Goal: Transaction & Acquisition: Book appointment/travel/reservation

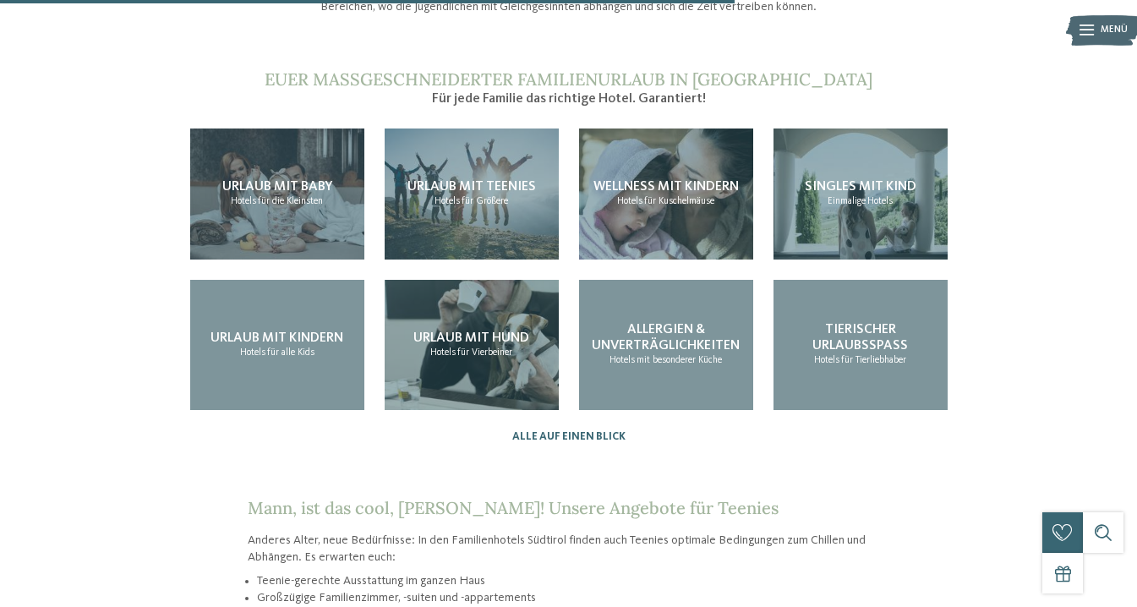
scroll to position [1386, 0]
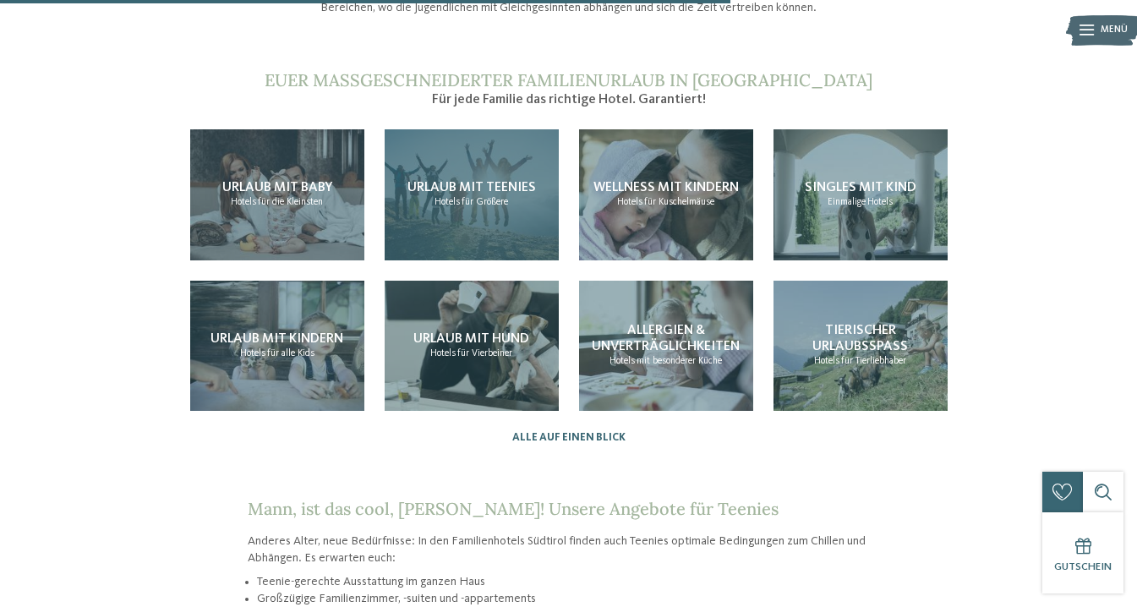
click at [484, 206] on div "Urlaub mit Teenies Hotels für Größere" at bounding box center [472, 194] width 174 height 131
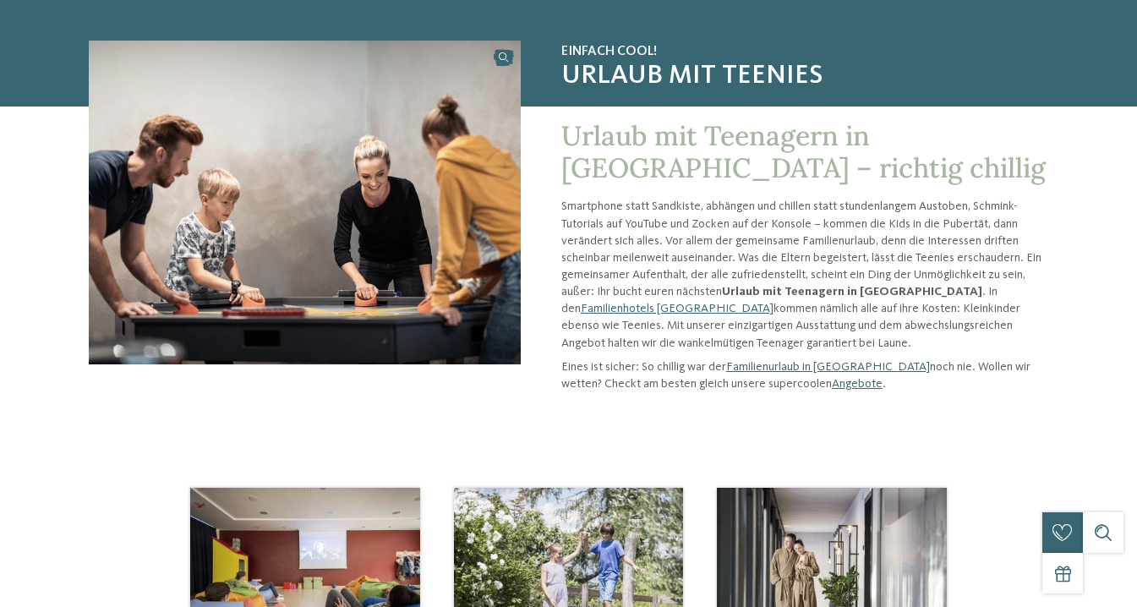
scroll to position [112, 0]
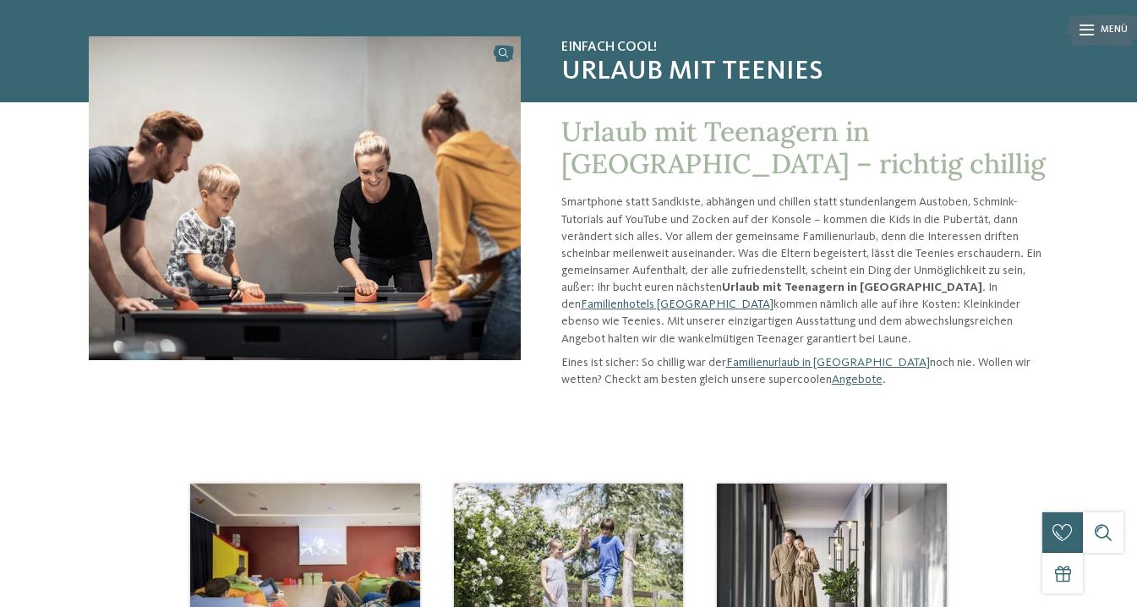
click at [774, 299] on link "Familienhotels [GEOGRAPHIC_DATA]" at bounding box center [677, 305] width 193 height 12
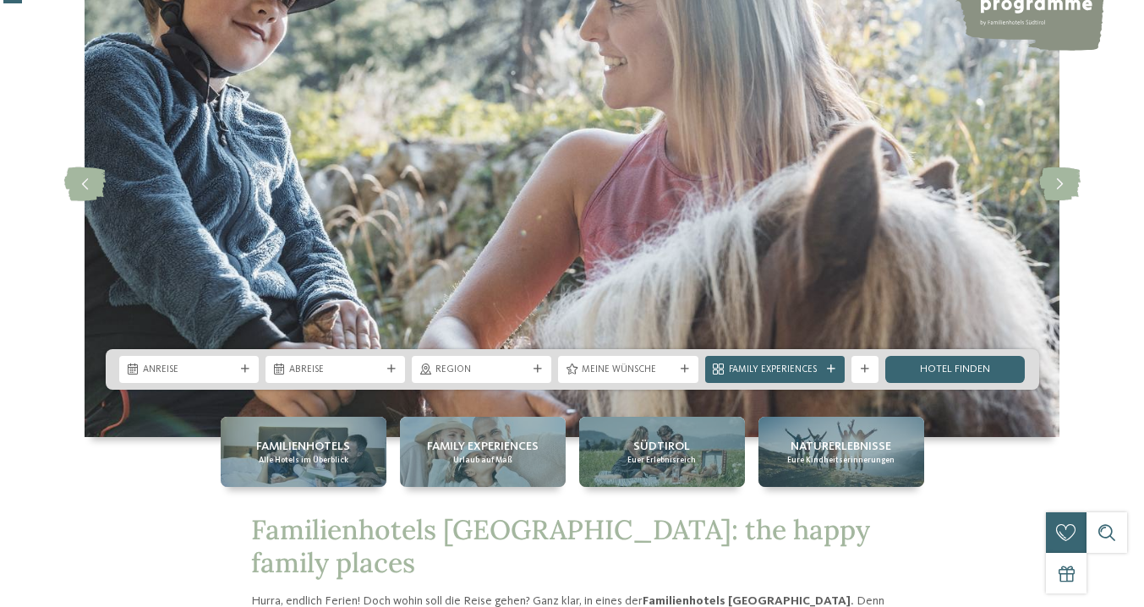
scroll to position [141, 0]
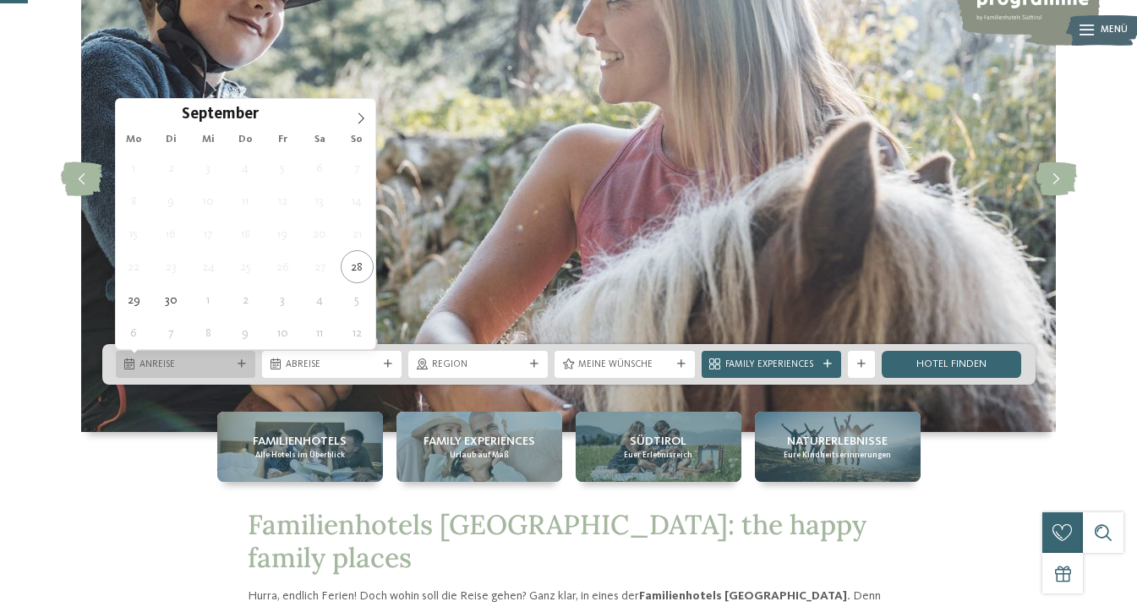
click at [244, 362] on icon at bounding box center [242, 364] width 8 height 8
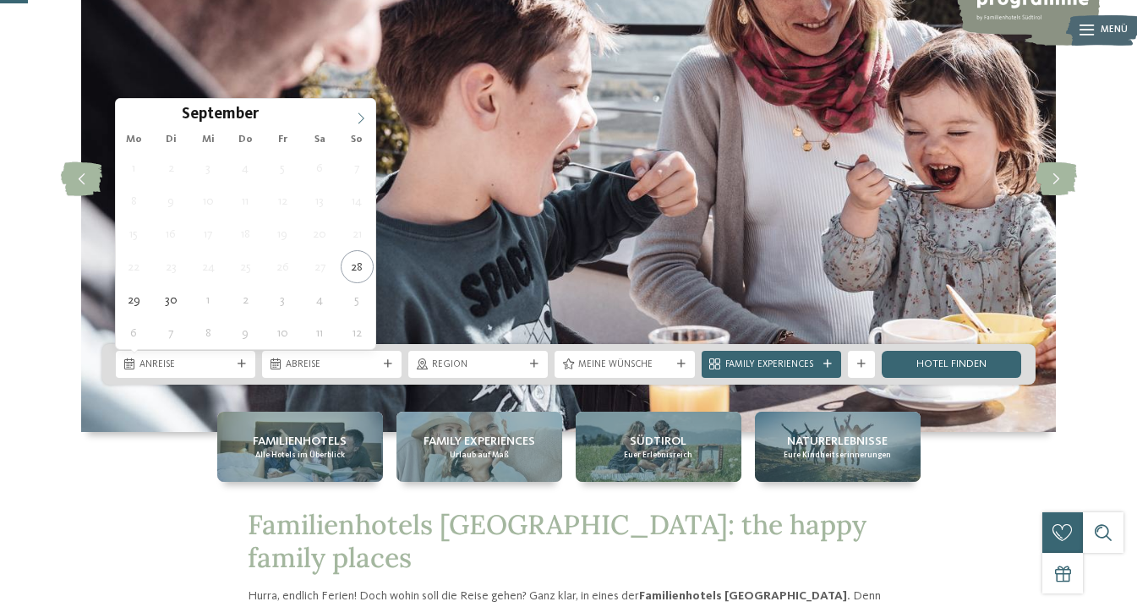
click at [366, 119] on icon at bounding box center [361, 118] width 12 height 12
click at [365, 119] on icon at bounding box center [361, 118] width 12 height 12
type input "****"
click at [365, 119] on icon at bounding box center [361, 118] width 12 height 12
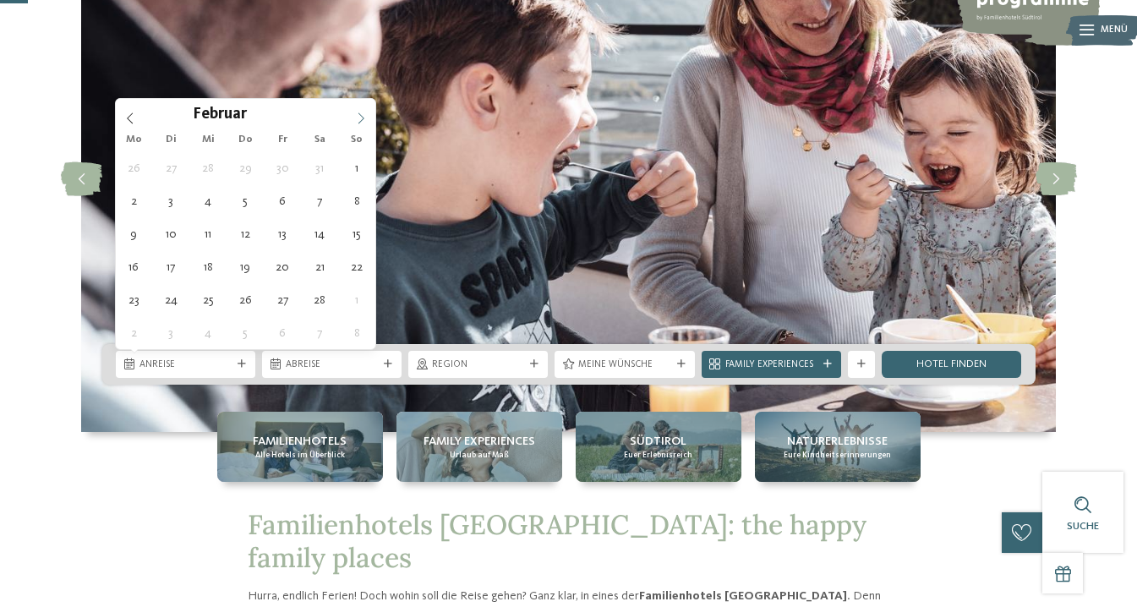
click at [365, 119] on icon at bounding box center [361, 118] width 12 height 12
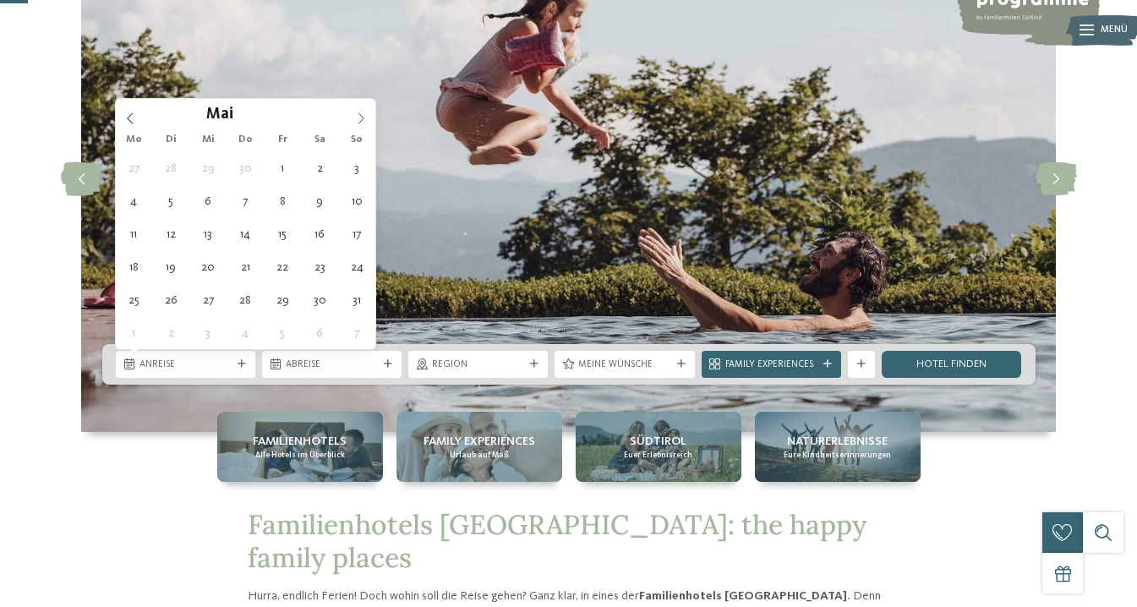
click at [365, 119] on icon at bounding box center [361, 118] width 12 height 12
type div "18.07.2026"
type input "****"
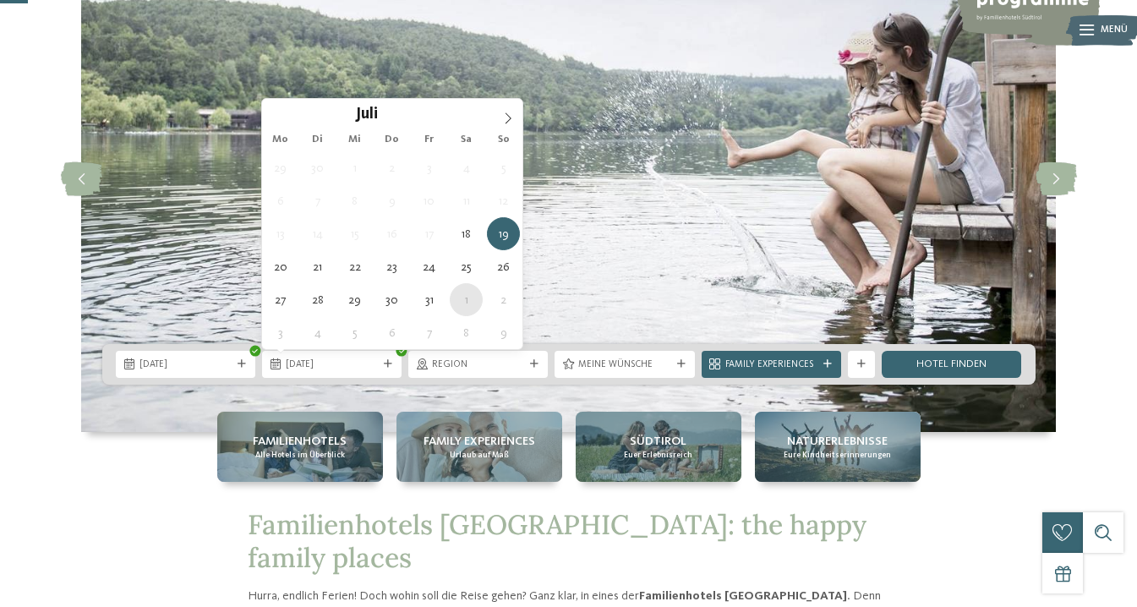
type div "01.08.2026"
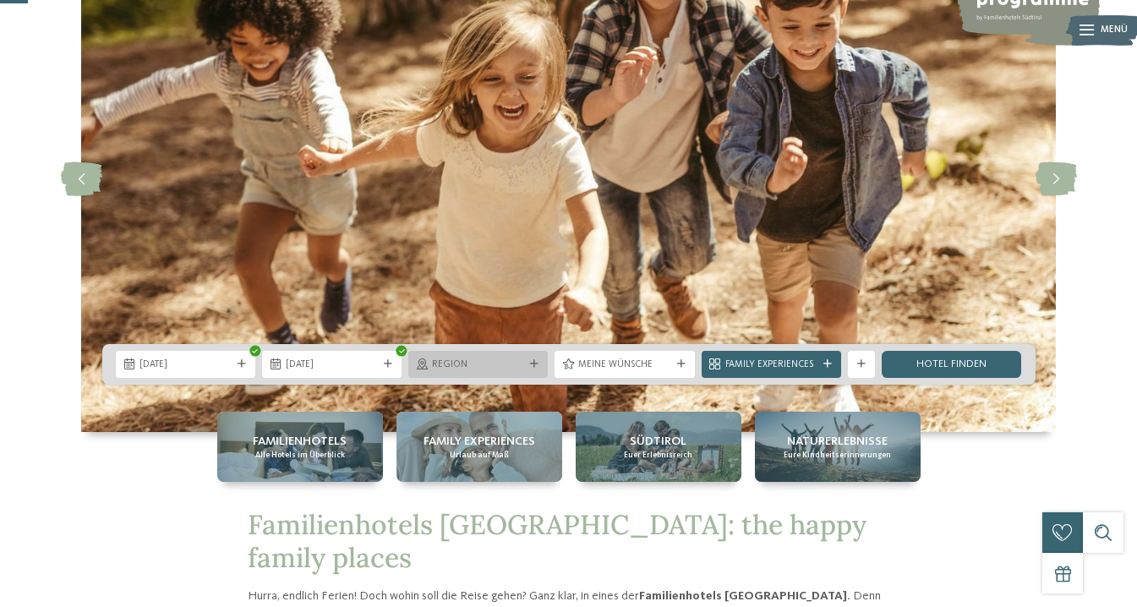
click at [537, 364] on icon at bounding box center [534, 364] width 8 height 8
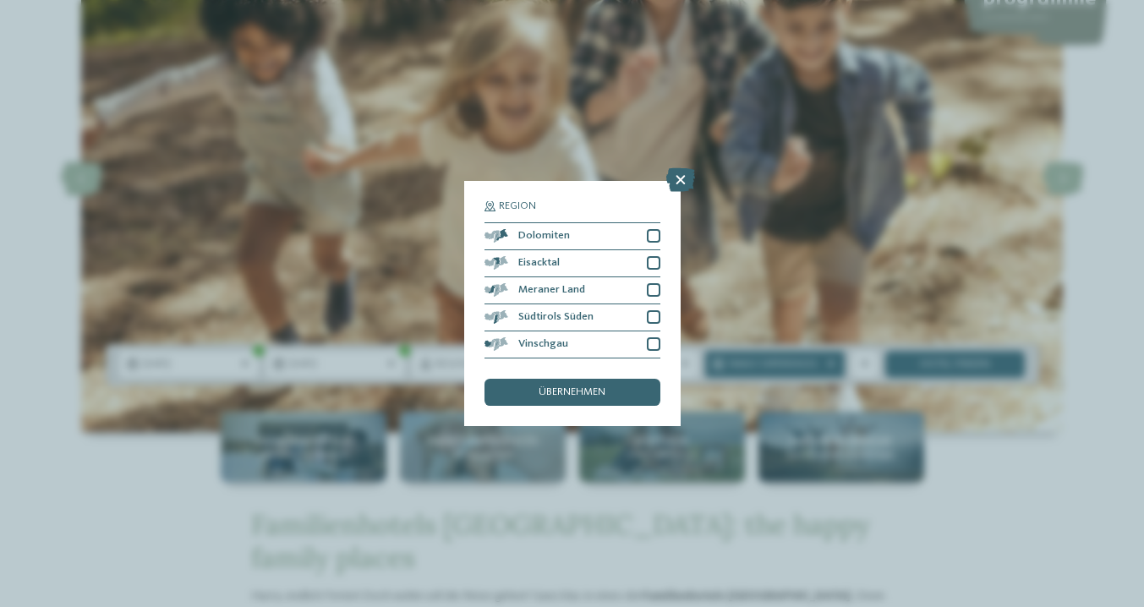
click at [329, 307] on div "Region Dolomiten" at bounding box center [572, 303] width 1144 height 607
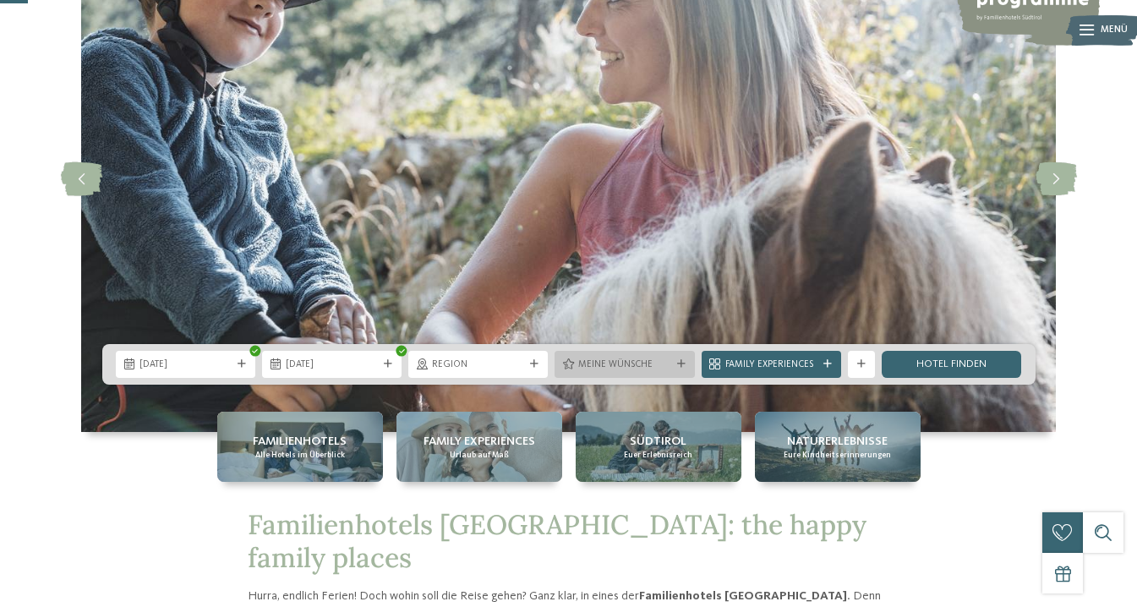
click at [683, 364] on icon at bounding box center [681, 364] width 8 height 8
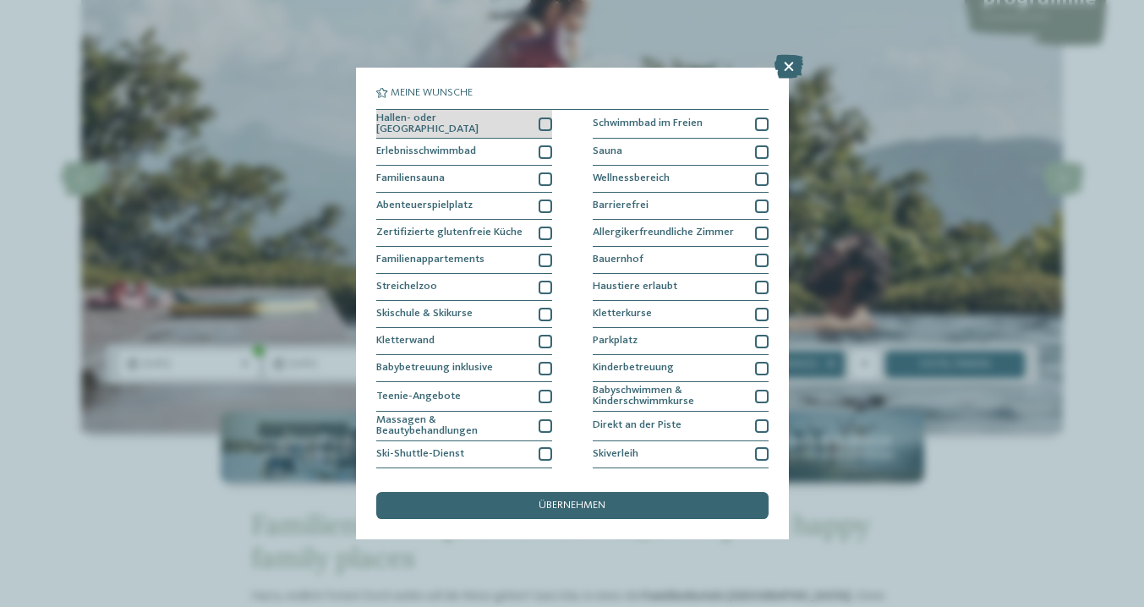
click at [549, 121] on div at bounding box center [546, 125] width 14 height 14
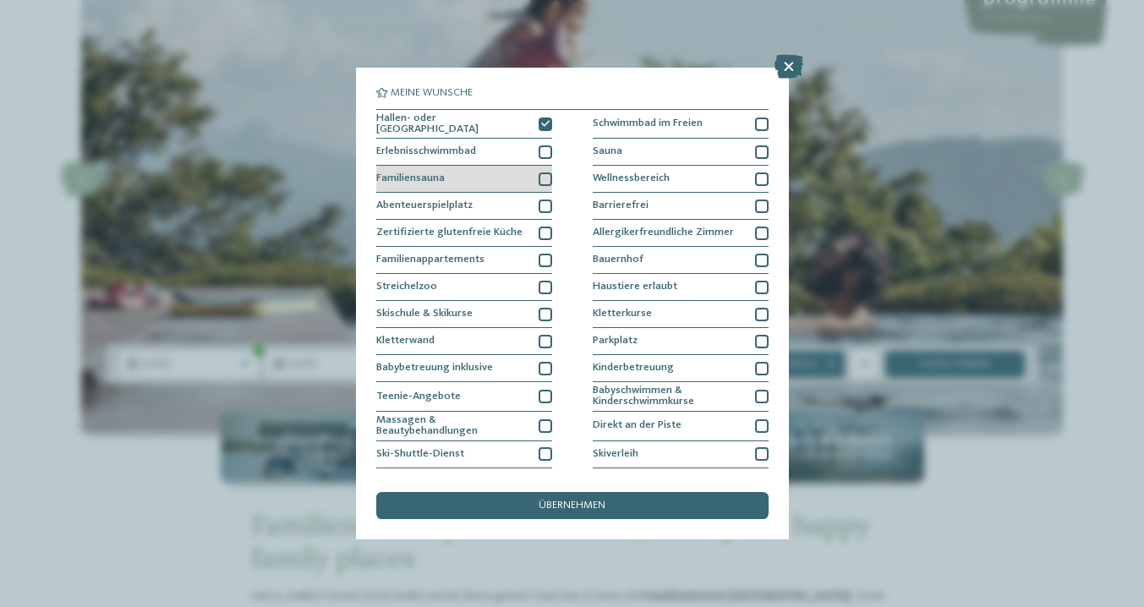
click at [547, 177] on div at bounding box center [546, 180] width 14 height 14
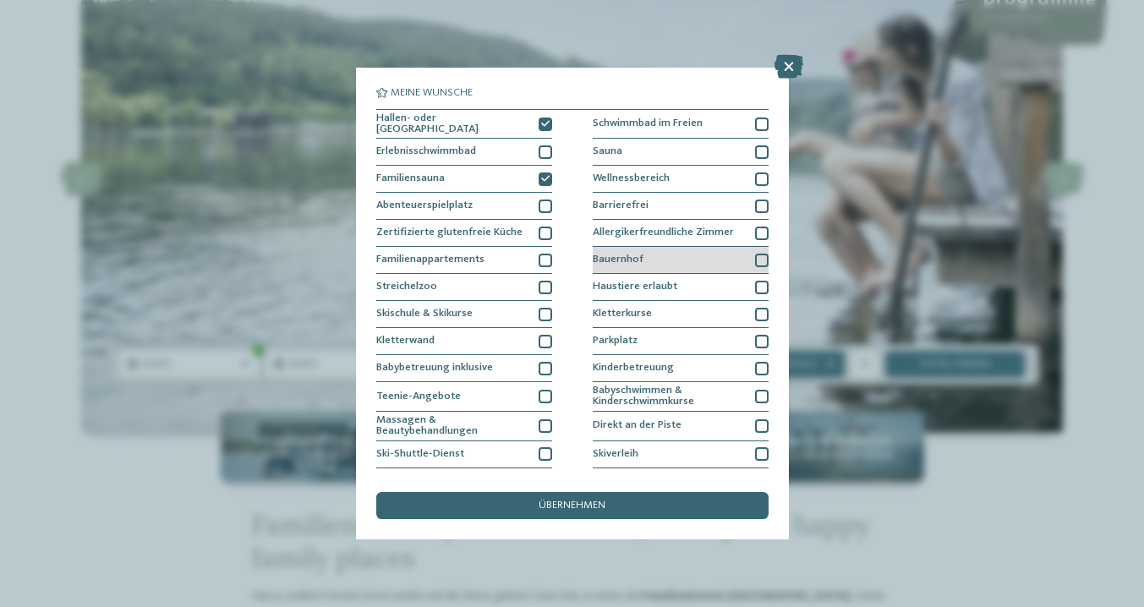
click at [761, 262] on div at bounding box center [762, 261] width 14 height 14
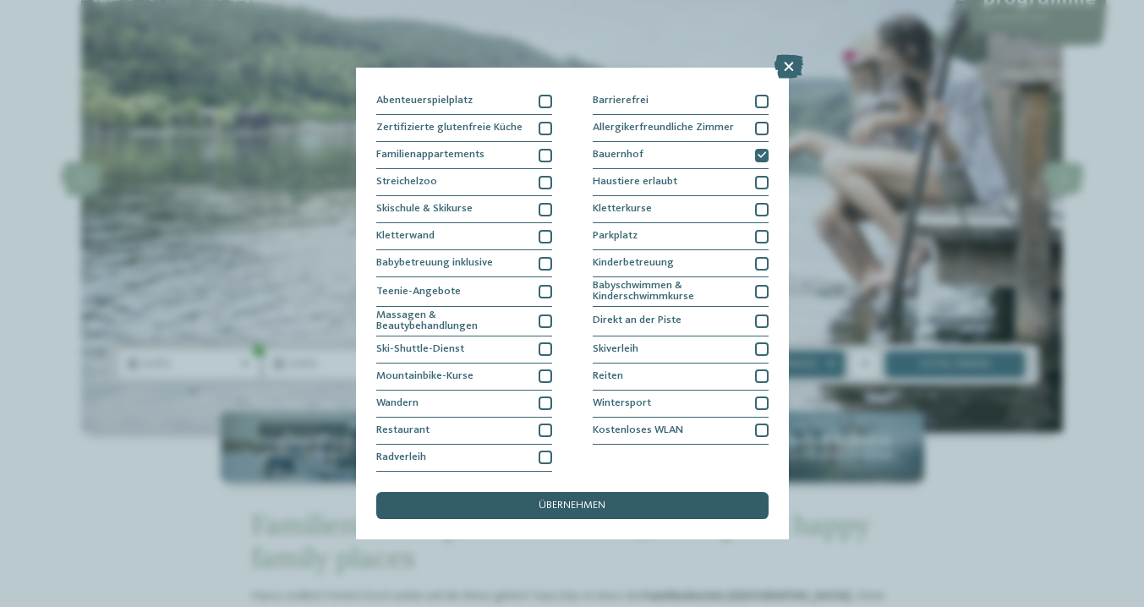
scroll to position [129, 0]
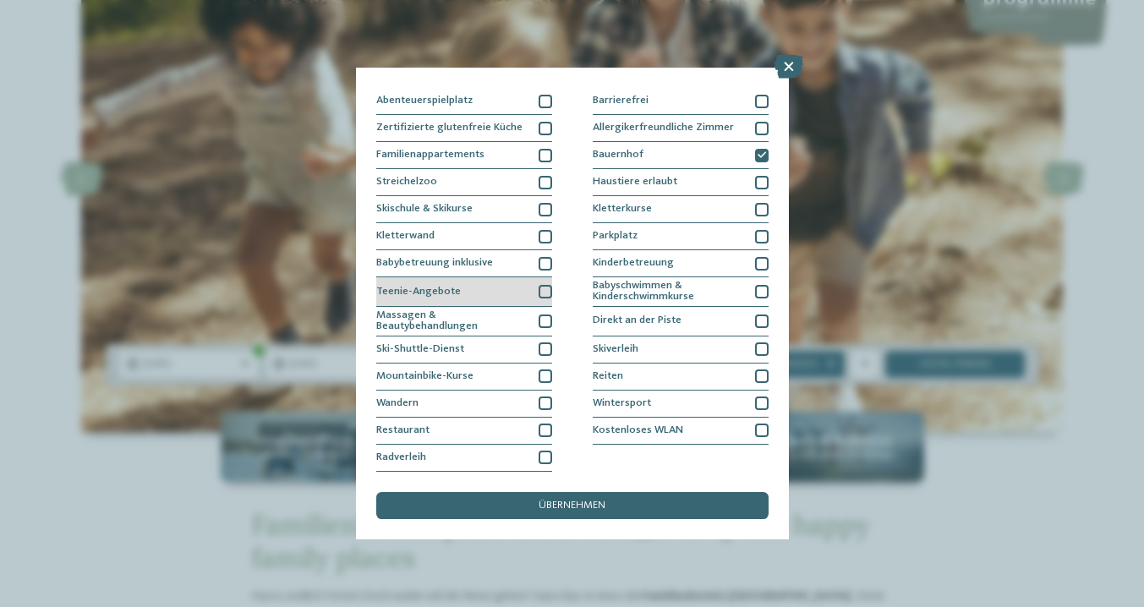
click at [544, 285] on div at bounding box center [546, 292] width 14 height 14
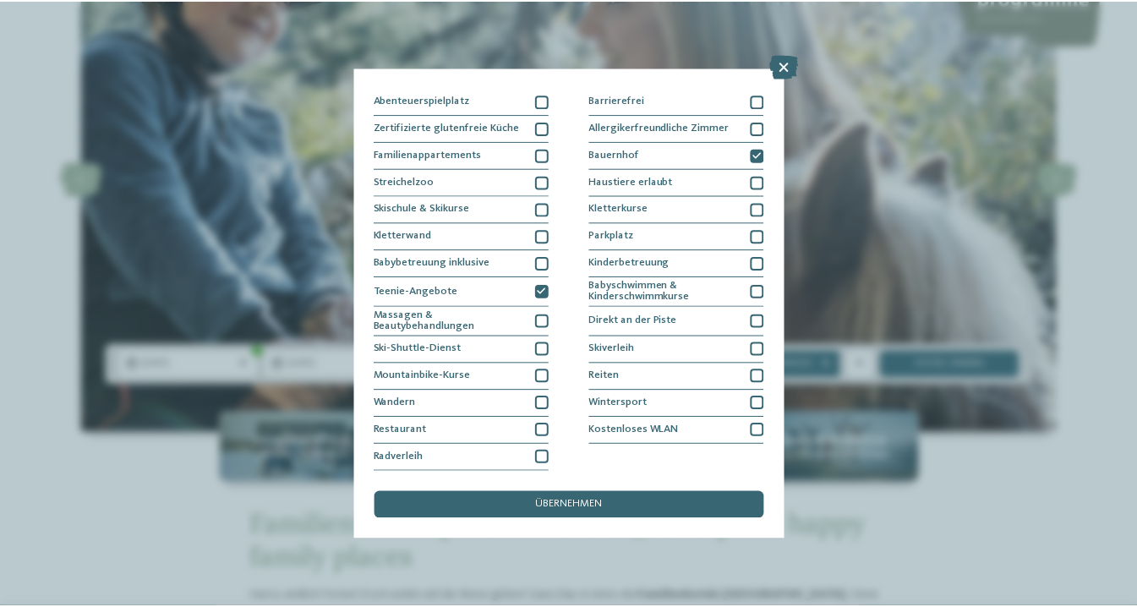
scroll to position [234, 0]
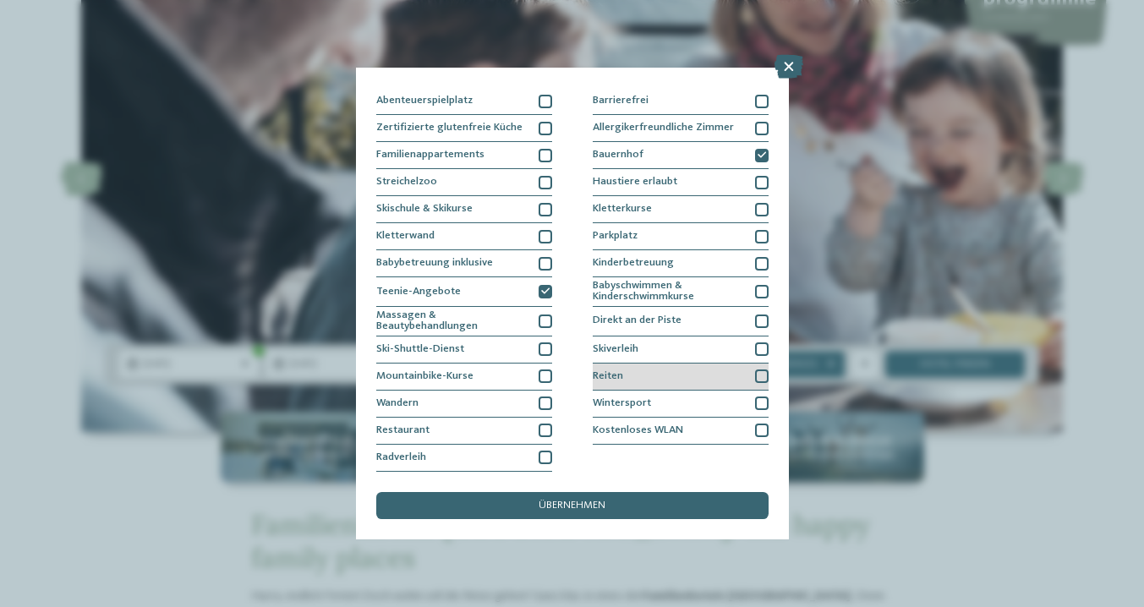
click at [764, 370] on div at bounding box center [762, 377] width 14 height 14
click at [652, 492] on div "übernehmen" at bounding box center [572, 505] width 392 height 27
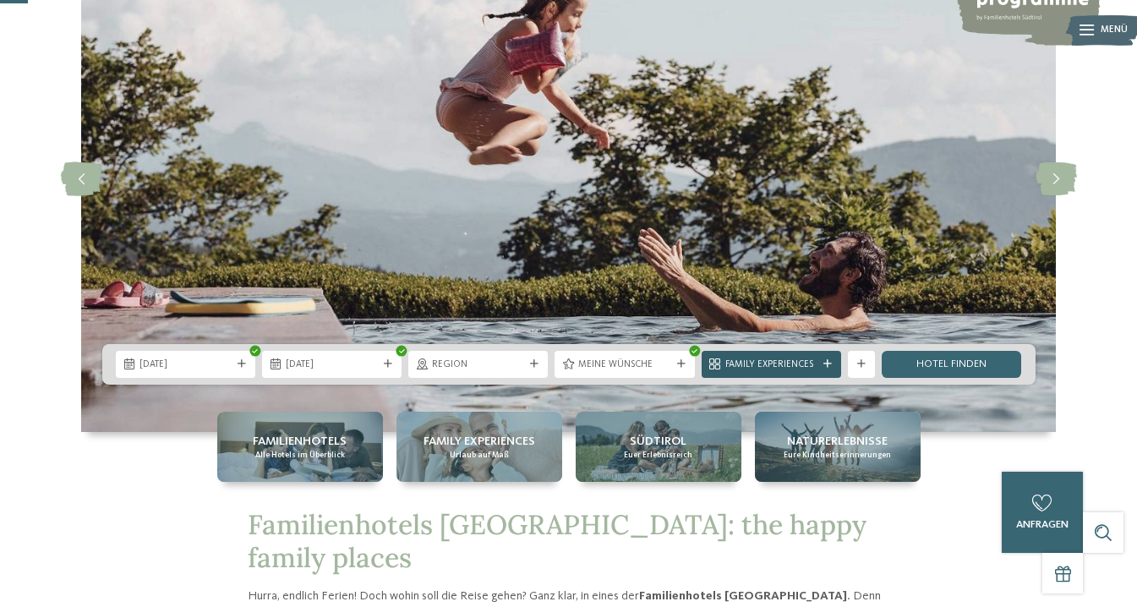
click at [807, 367] on span "Family Experiences" at bounding box center [772, 366] width 92 height 14
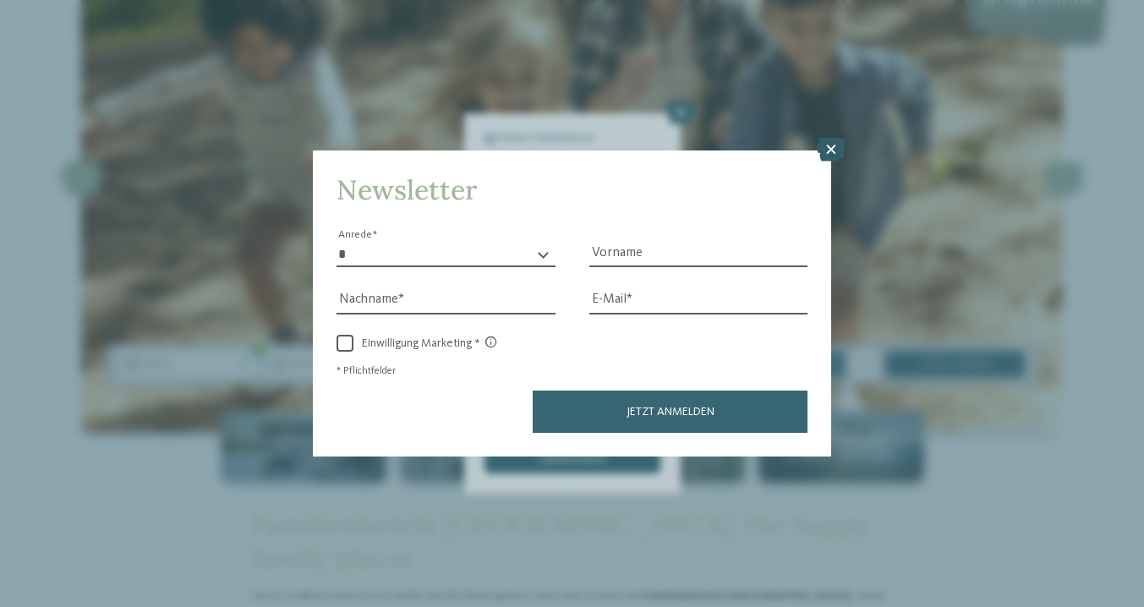
click at [832, 138] on icon at bounding box center [831, 150] width 29 height 24
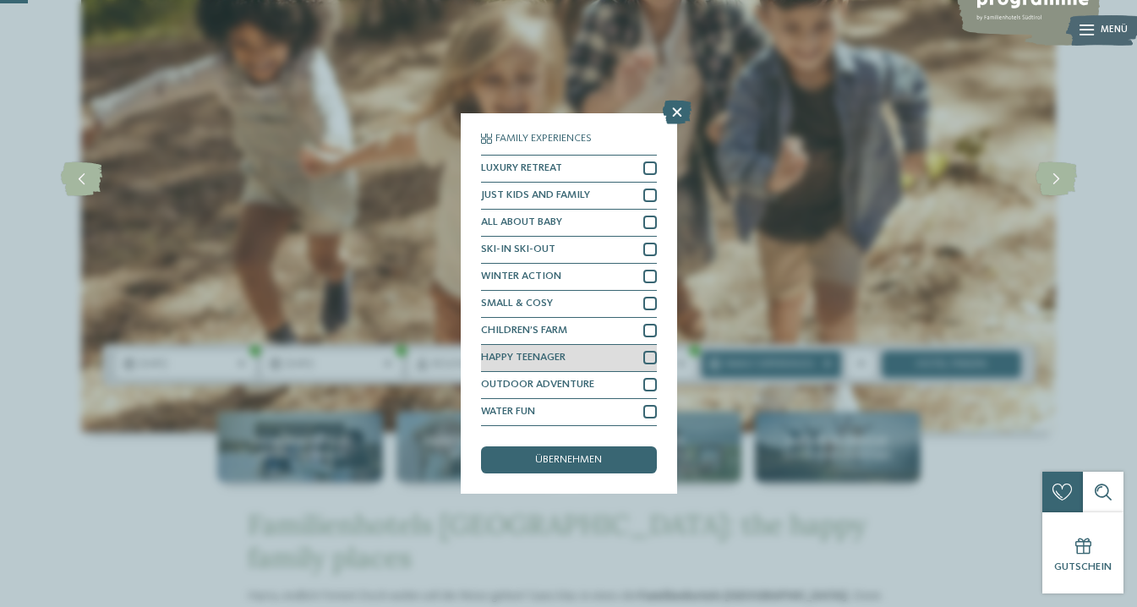
click at [652, 351] on div at bounding box center [651, 358] width 14 height 14
click at [586, 455] on span "übernehmen" at bounding box center [568, 460] width 67 height 11
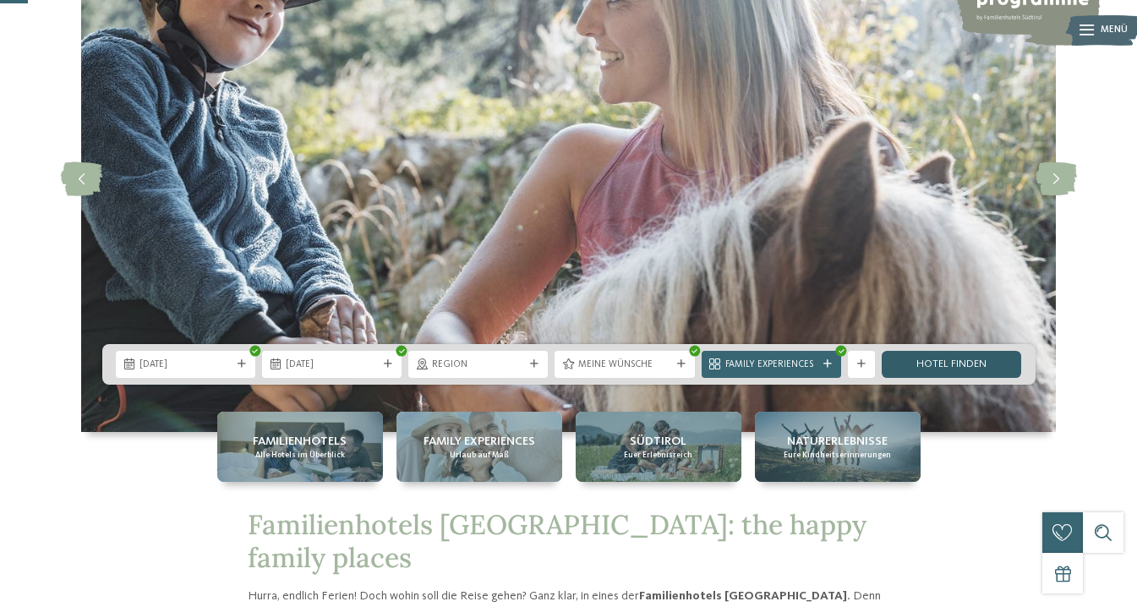
click at [956, 370] on link "Hotel finden" at bounding box center [952, 364] width 140 height 27
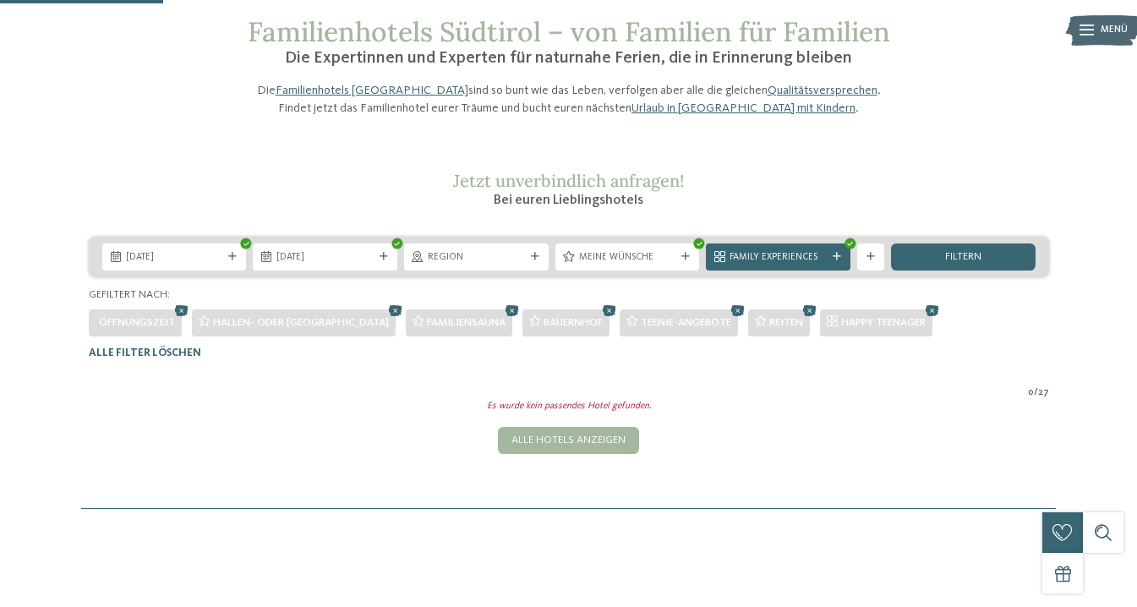
scroll to position [76, 0]
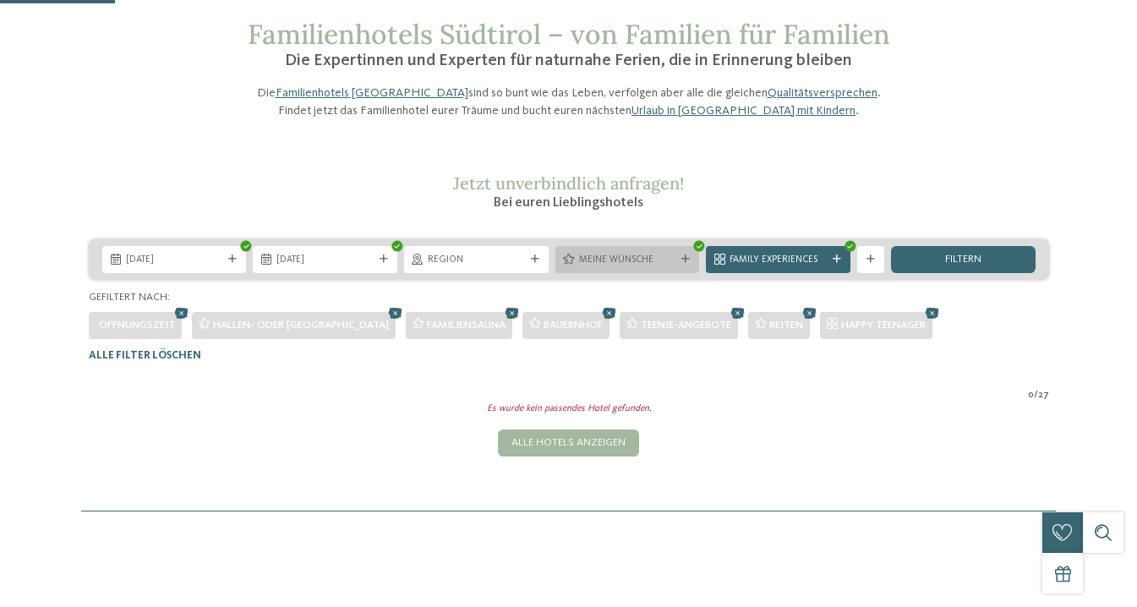
click at [692, 273] on div "Meine Wünsche" at bounding box center [628, 259] width 145 height 27
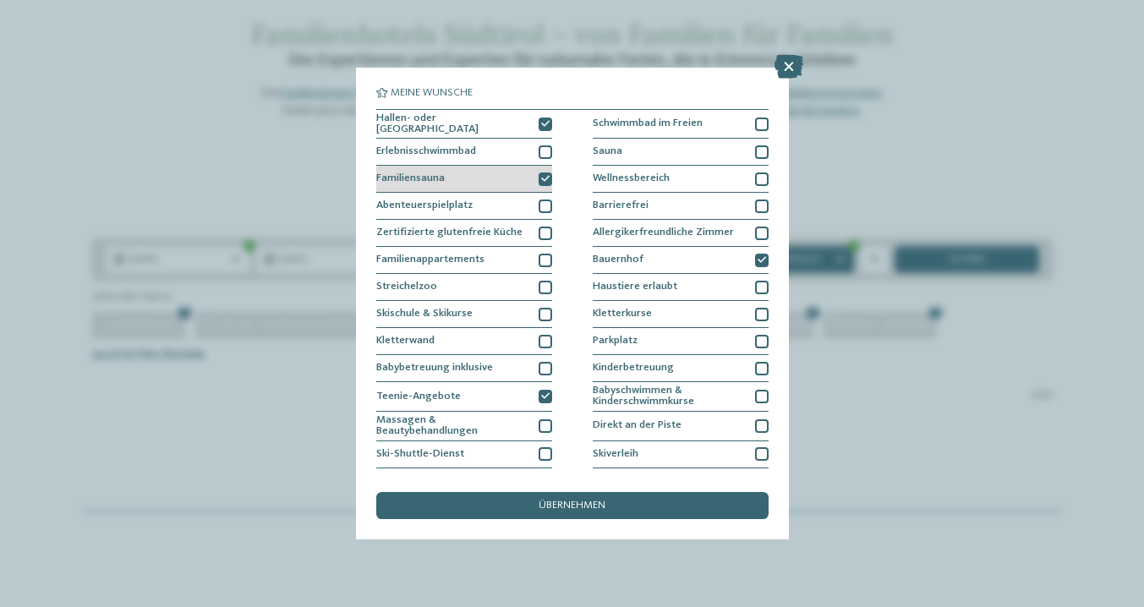
click at [543, 178] on icon at bounding box center [545, 179] width 8 height 8
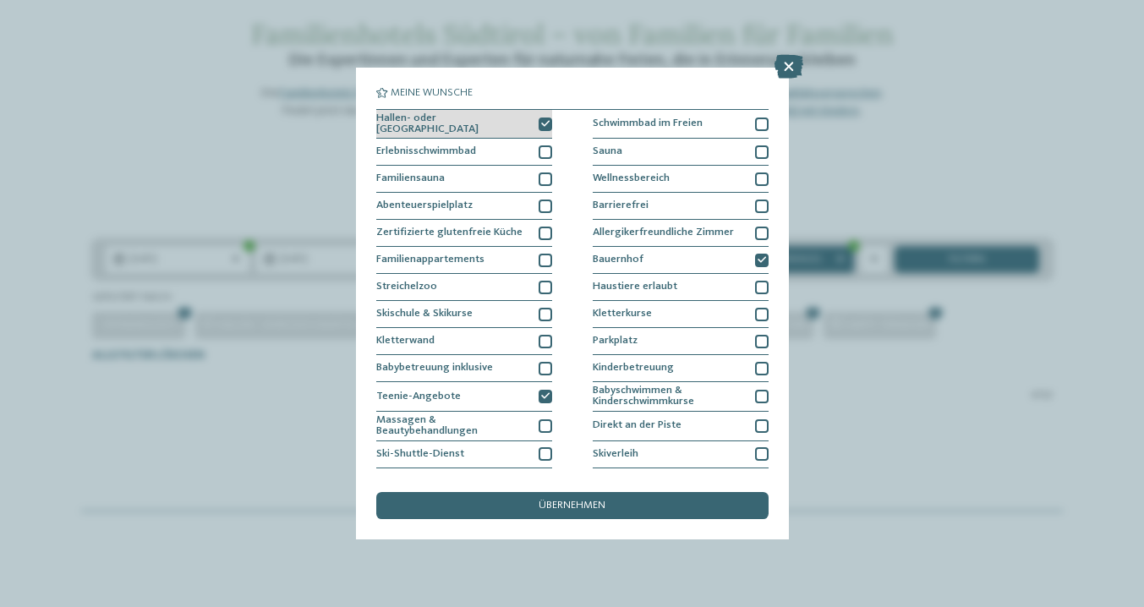
click at [545, 120] on icon at bounding box center [545, 124] width 8 height 8
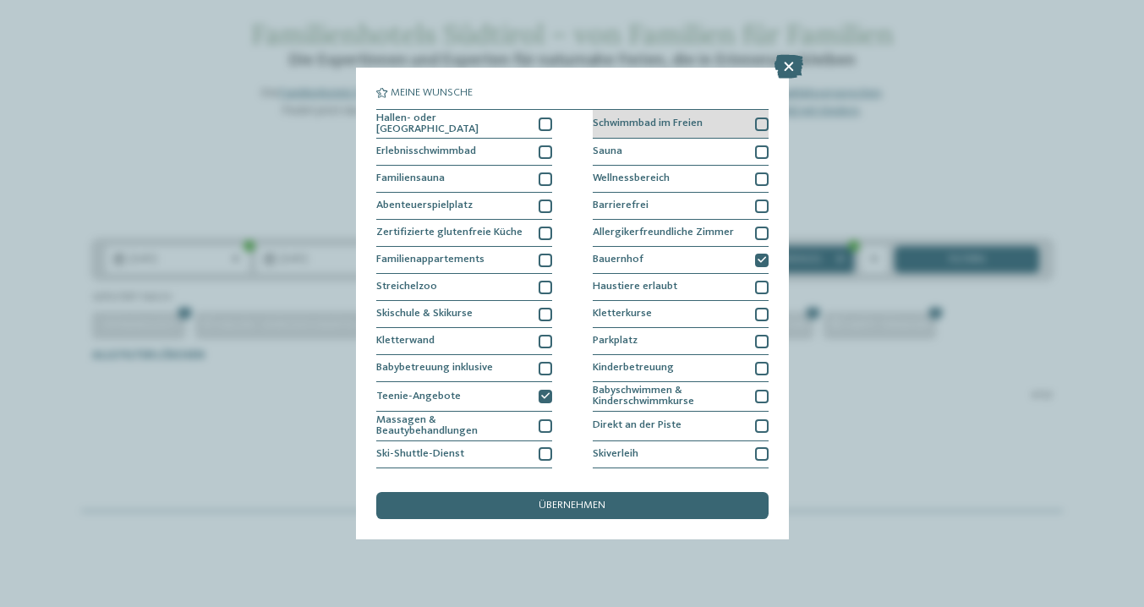
click at [763, 127] on div at bounding box center [762, 125] width 14 height 14
click at [665, 492] on div "übernehmen" at bounding box center [572, 505] width 392 height 27
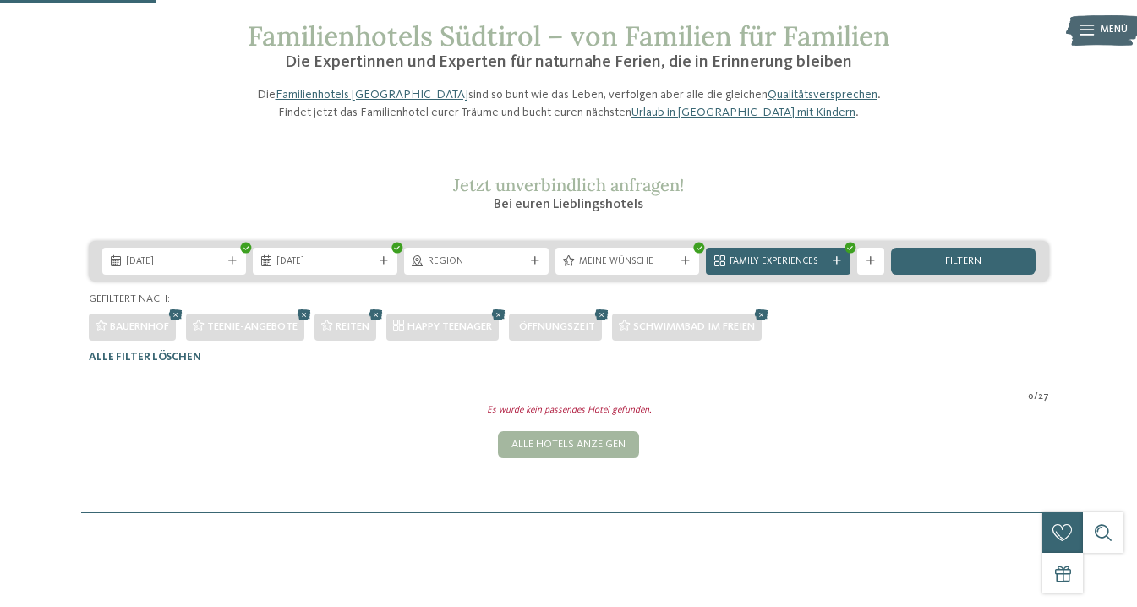
scroll to position [71, 0]
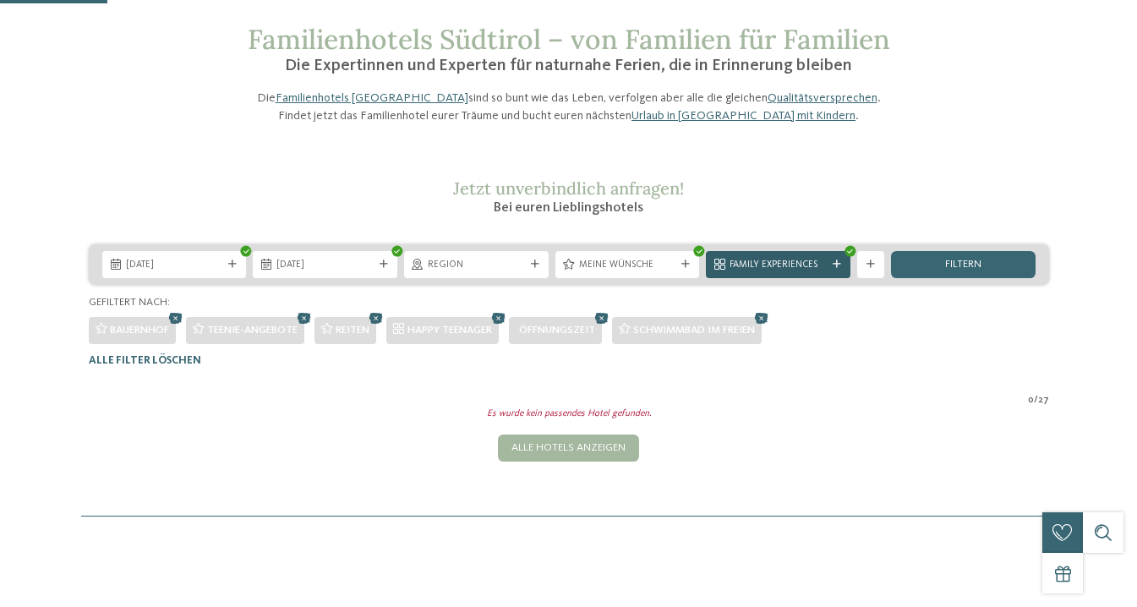
click at [843, 269] on div at bounding box center [837, 264] width 14 height 8
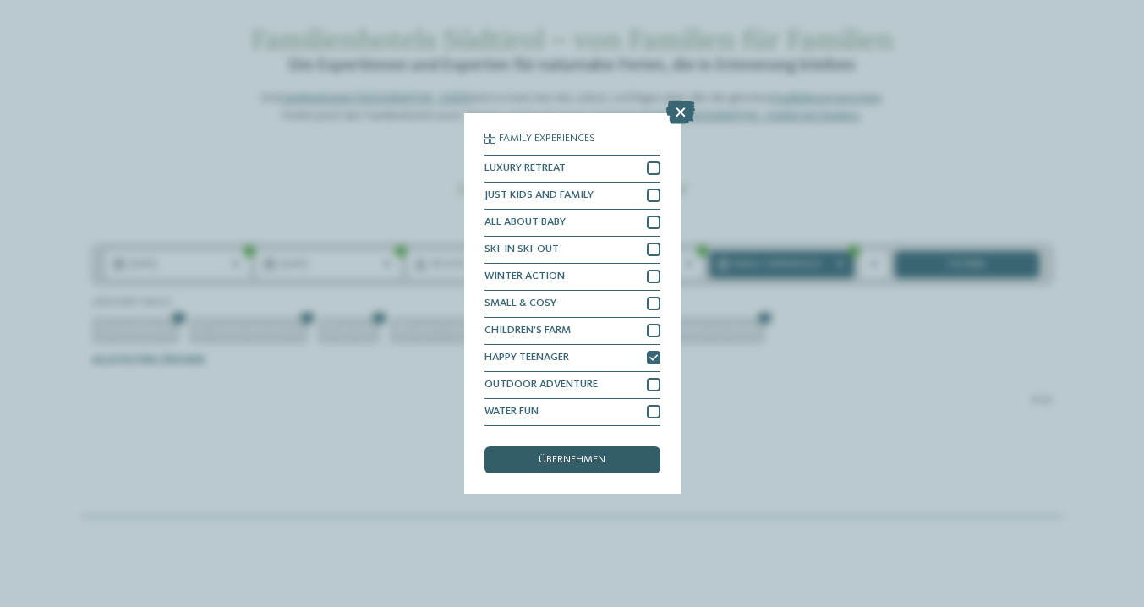
click at [605, 455] on span "übernehmen" at bounding box center [572, 460] width 67 height 11
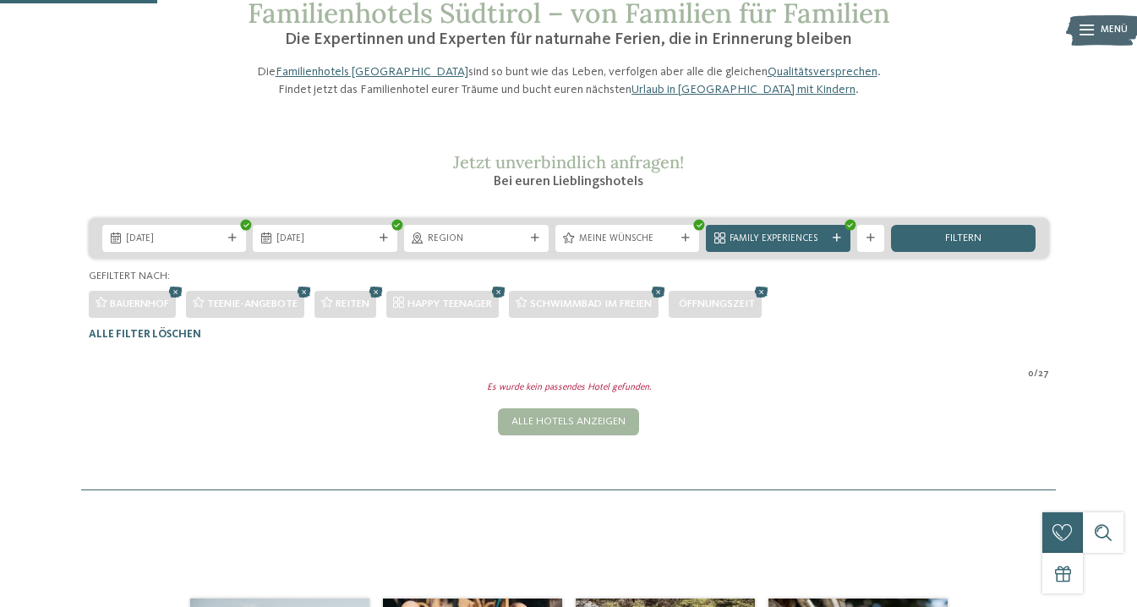
scroll to position [94, 0]
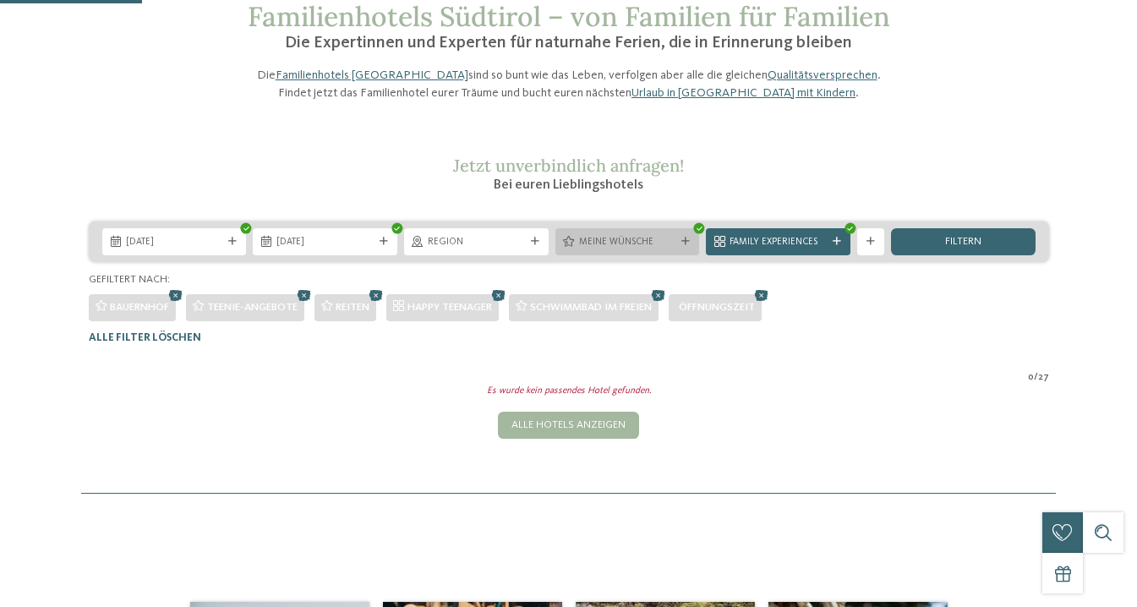
click at [694, 255] on div "Meine Wünsche" at bounding box center [628, 241] width 145 height 27
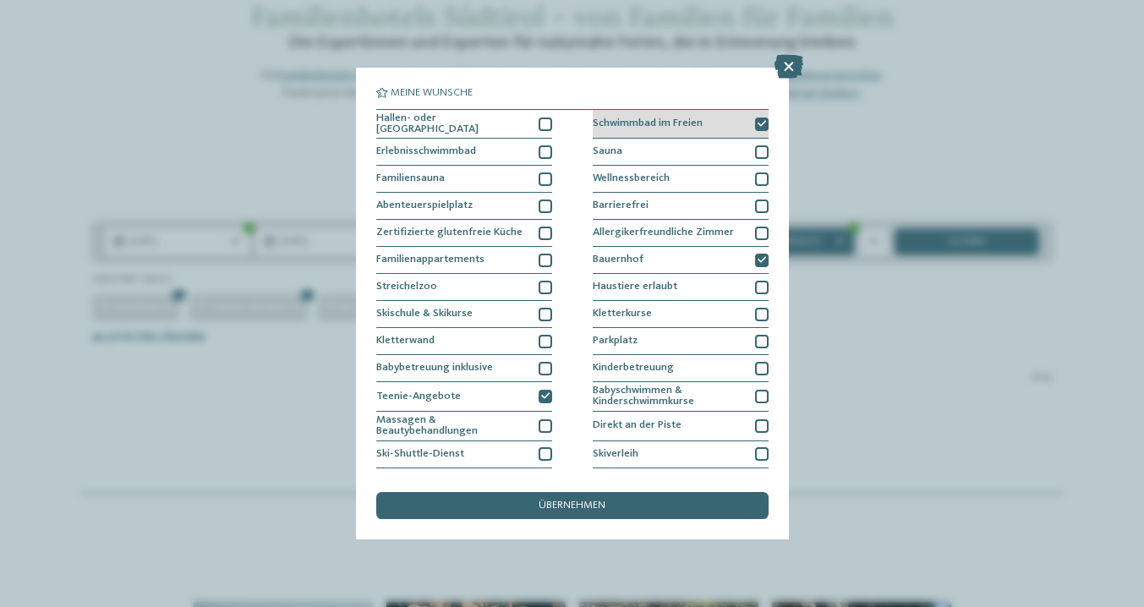
click at [764, 123] on icon at bounding box center [762, 124] width 8 height 8
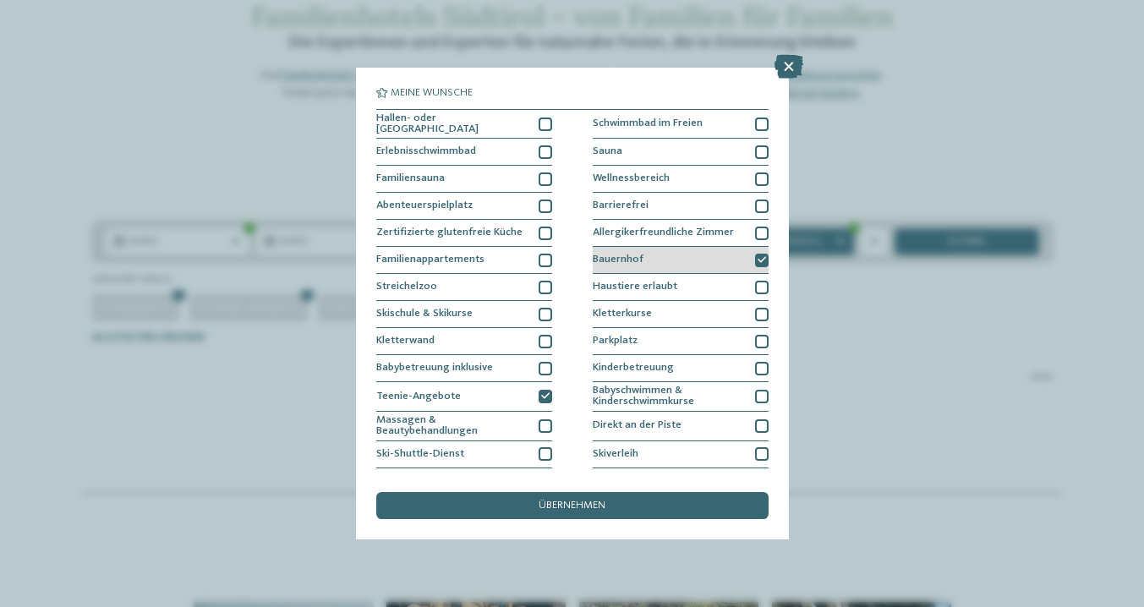
click at [762, 256] on icon at bounding box center [762, 260] width 8 height 8
click at [672, 492] on div "übernehmen" at bounding box center [572, 505] width 392 height 27
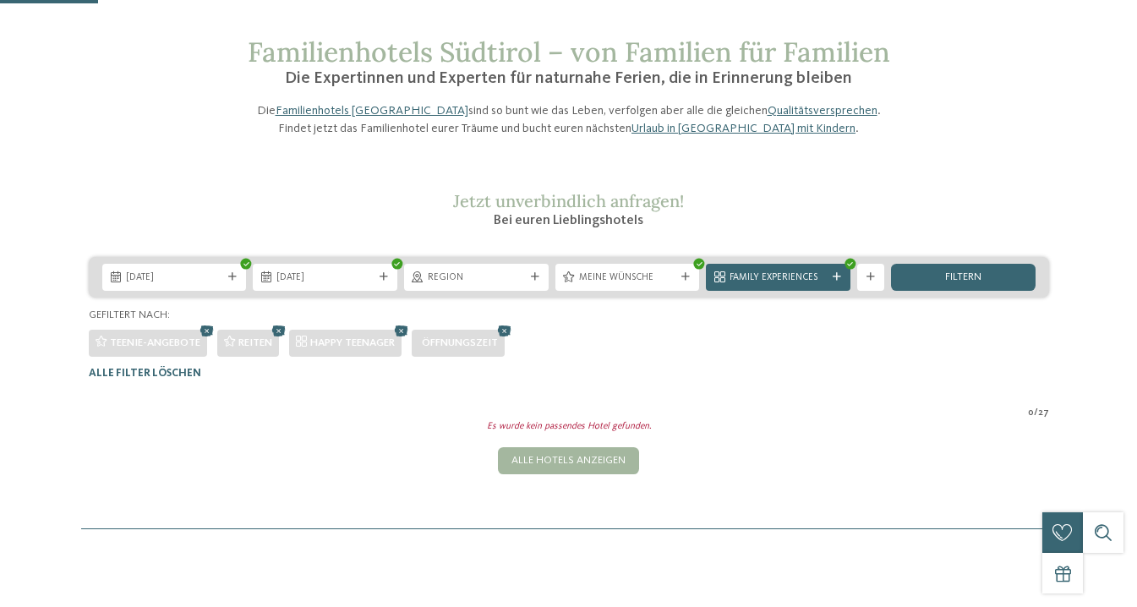
scroll to position [57, 0]
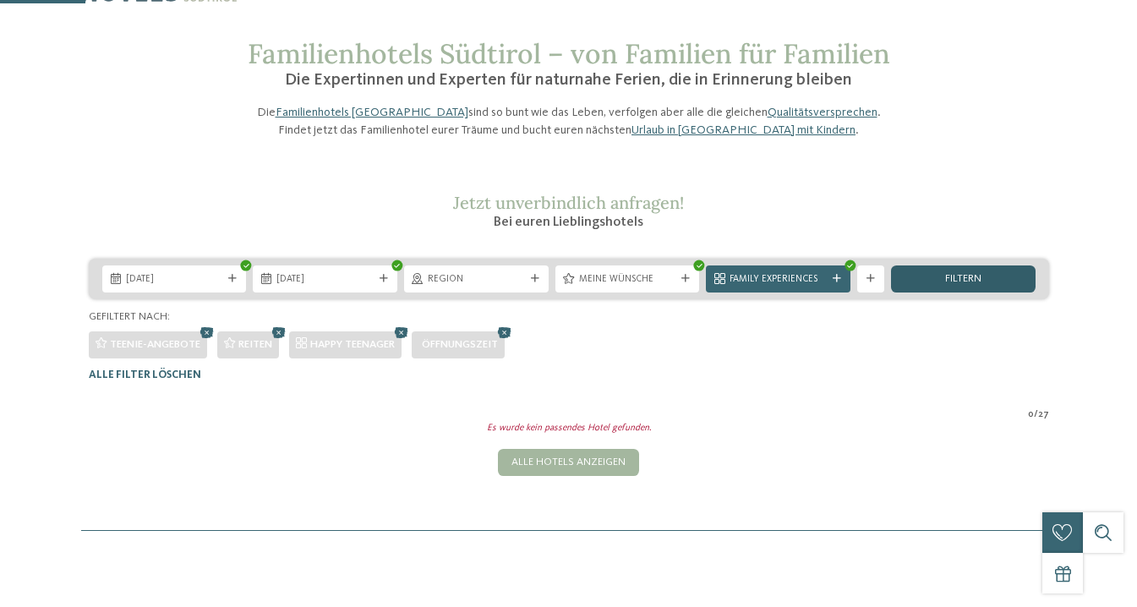
click at [974, 285] on span "filtern" at bounding box center [963, 279] width 36 height 11
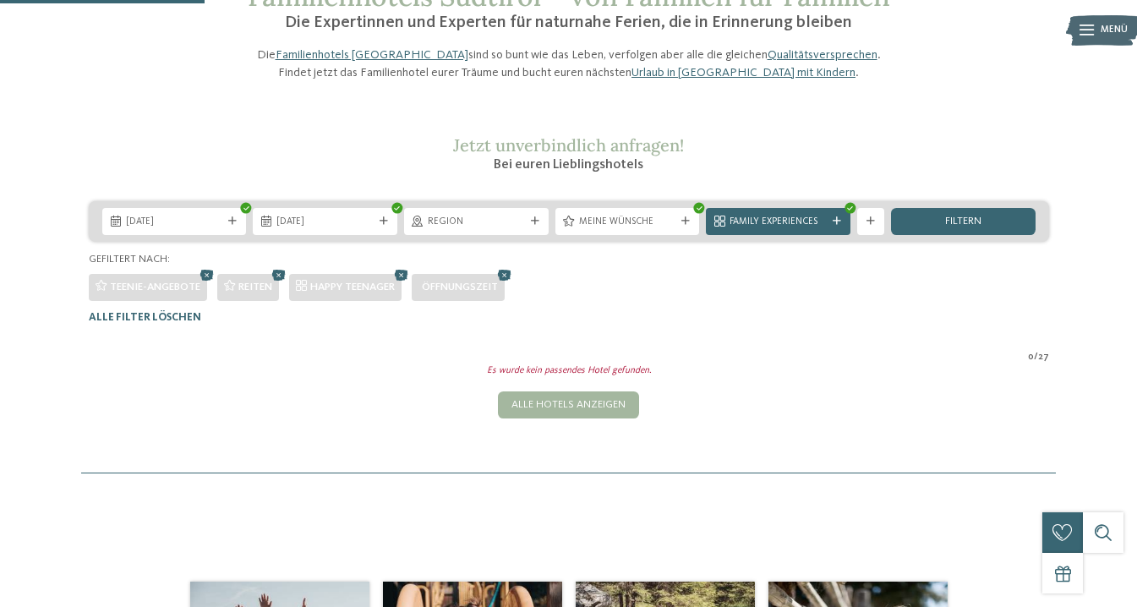
scroll to position [112, 0]
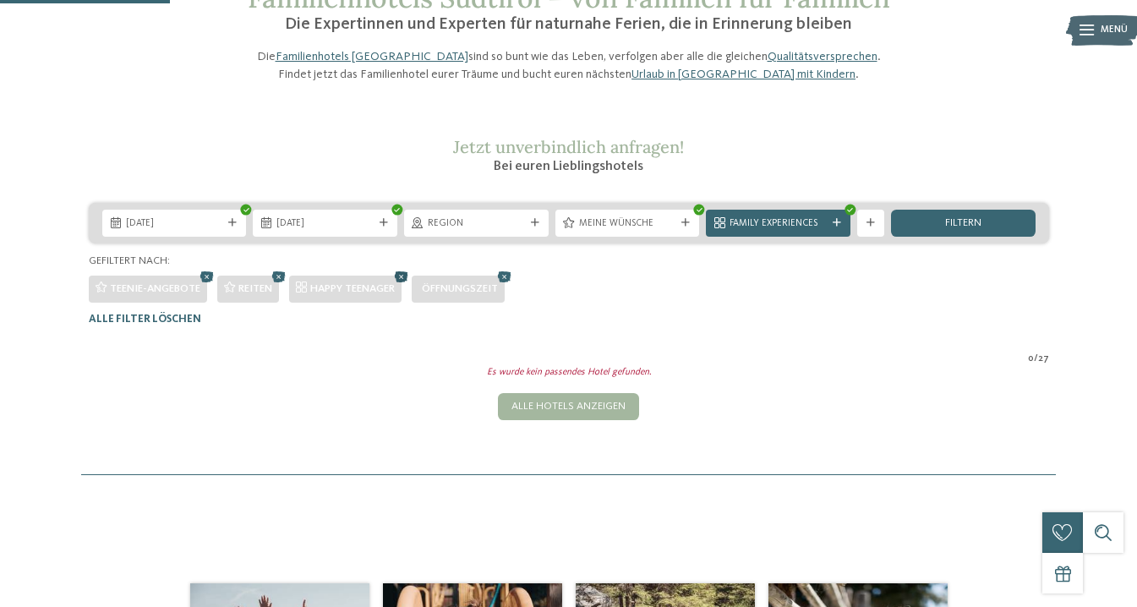
click at [407, 286] on icon at bounding box center [402, 277] width 20 height 18
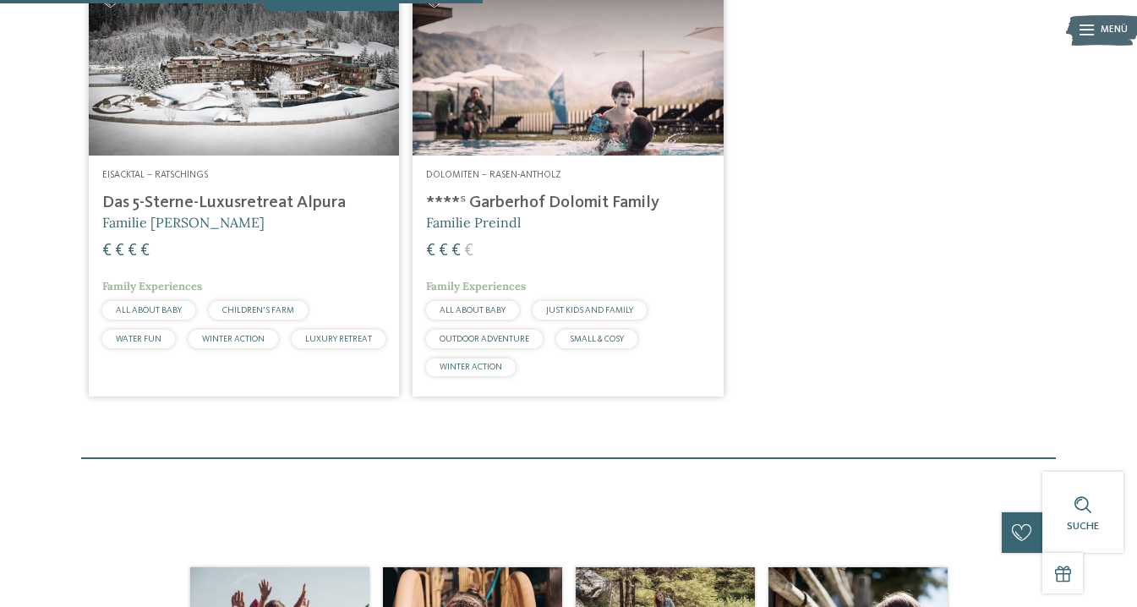
scroll to position [506, 0]
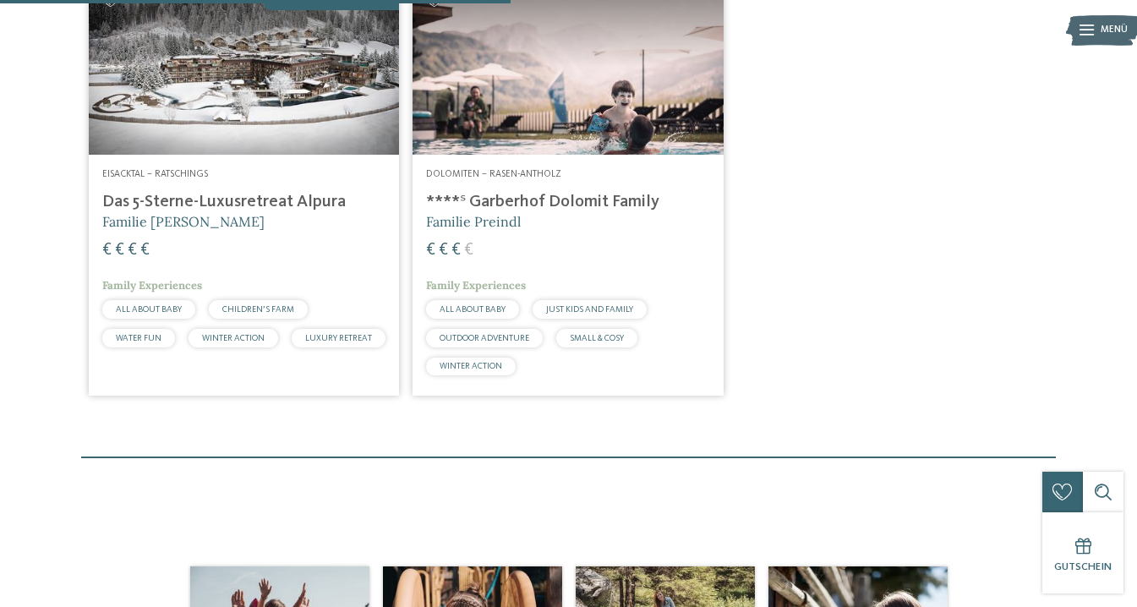
click at [538, 212] on h4 "****ˢ Garberhof Dolomit Family" at bounding box center [568, 202] width 284 height 20
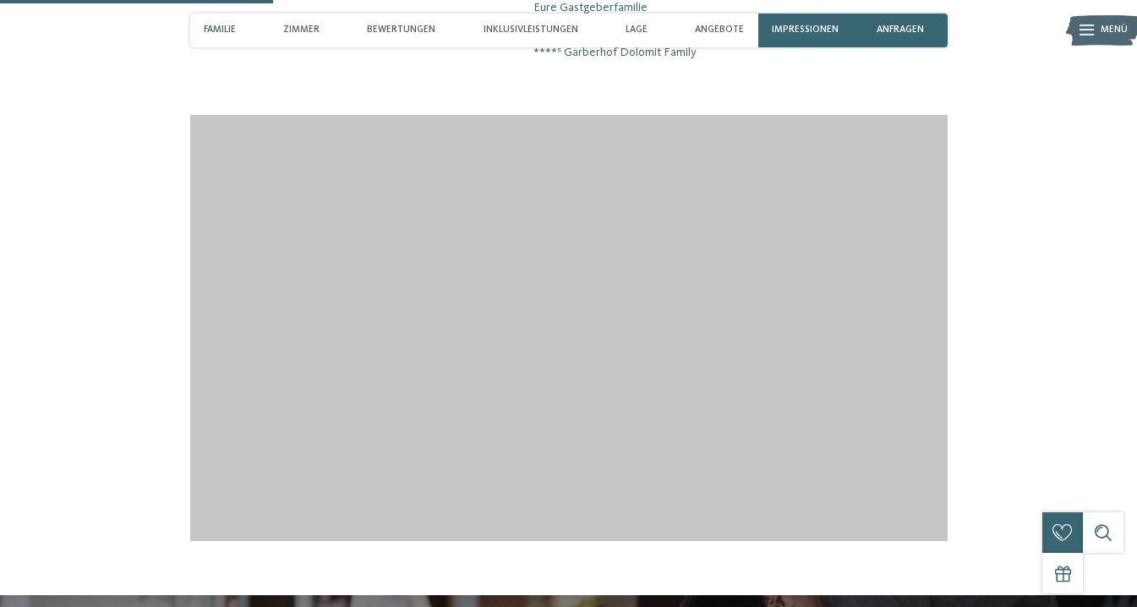
scroll to position [1356, 0]
click at [1008, 235] on div at bounding box center [569, 327] width 920 height 426
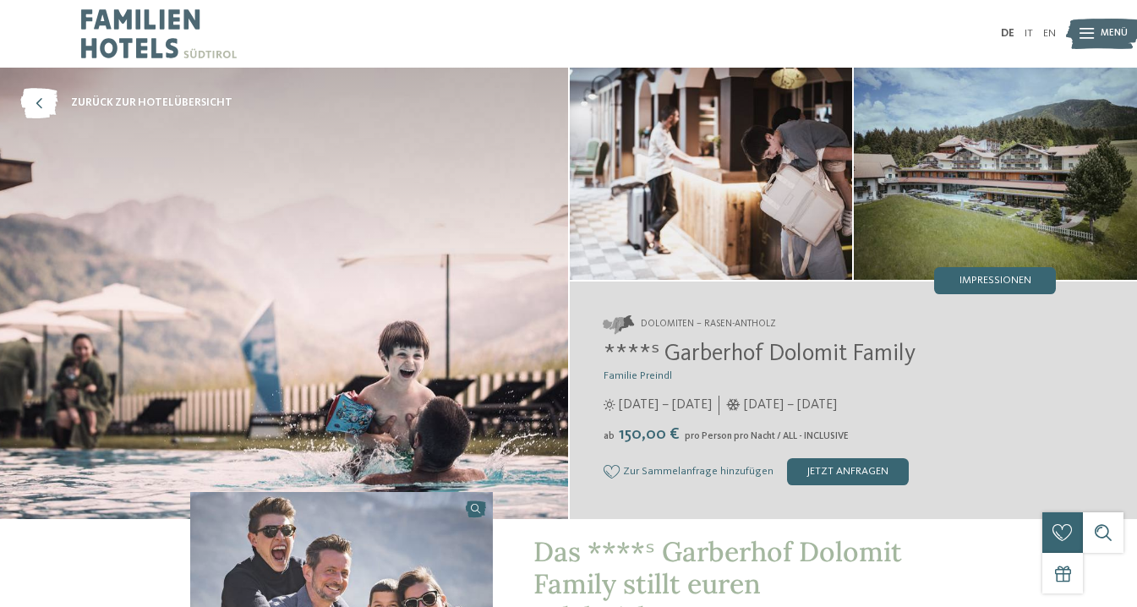
scroll to position [0, 0]
